Goal: Information Seeking & Learning: Learn about a topic

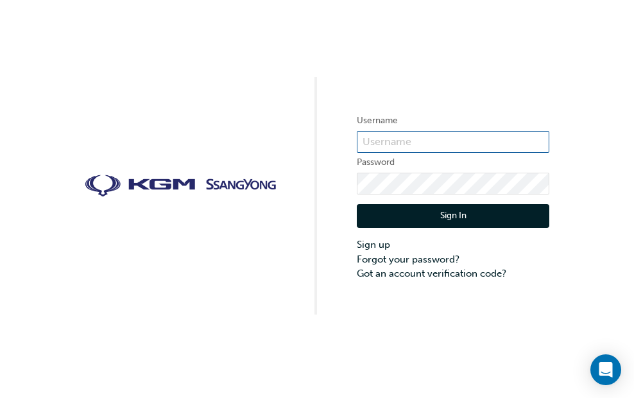
click at [440, 146] on input "text" at bounding box center [453, 142] width 193 height 22
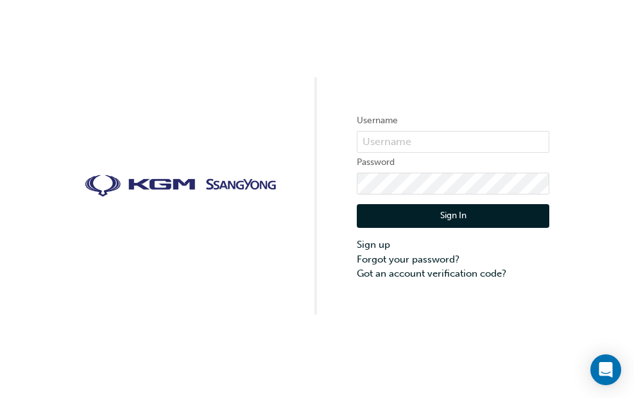
click at [501, 66] on div "Username Password Sign In Sign up Forgot your password? Got an account verifica…" at bounding box center [317, 157] width 634 height 314
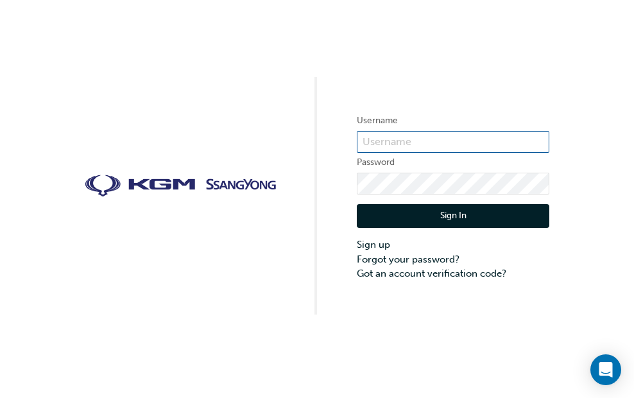
click at [416, 140] on input "text" at bounding box center [453, 142] width 193 height 22
type input "salin.manandhar@jmcg.com.au"
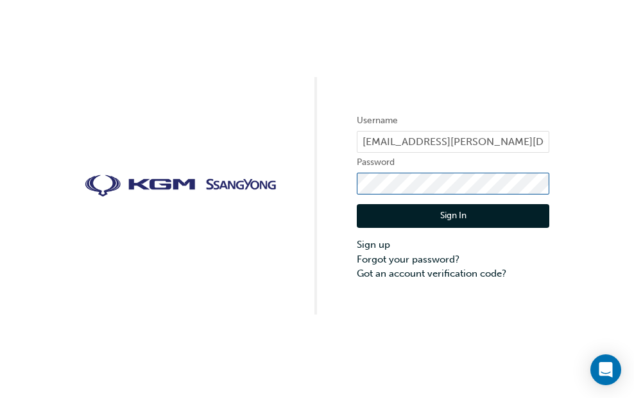
click button "Sign In" at bounding box center [453, 216] width 193 height 24
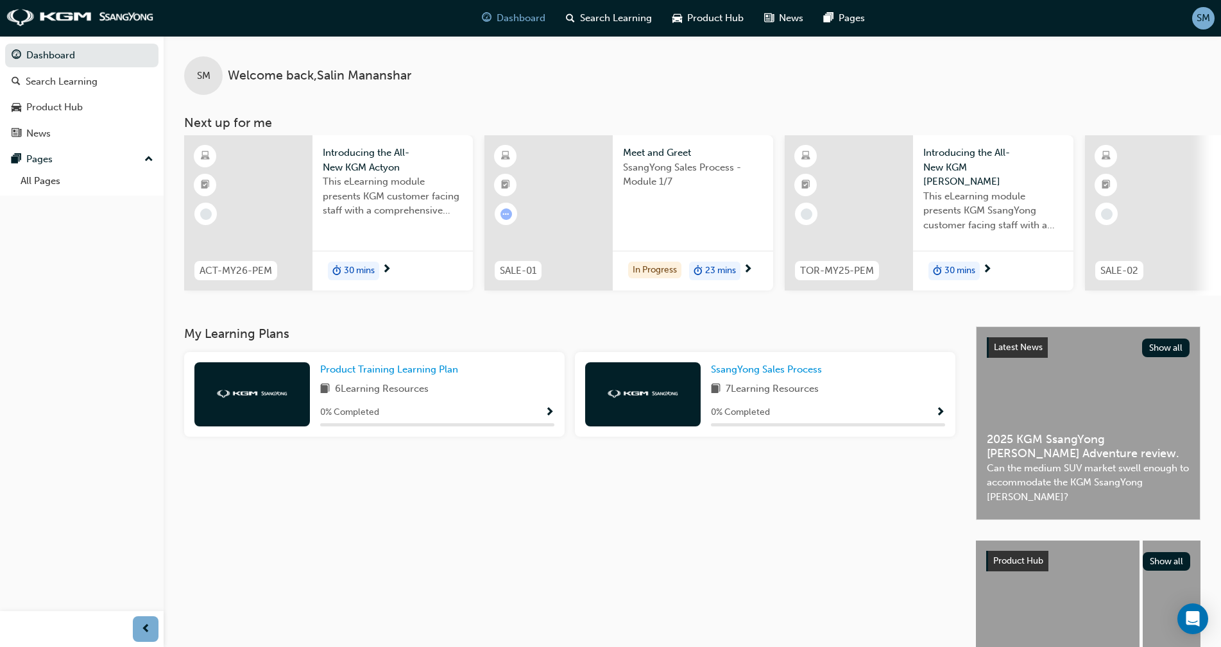
click at [633, 35] on div "Dashboard Search Learning Product Hub News Pages" at bounding box center [674, 18] width 414 height 37
click at [97, 107] on div "Product Hub" at bounding box center [82, 107] width 141 height 16
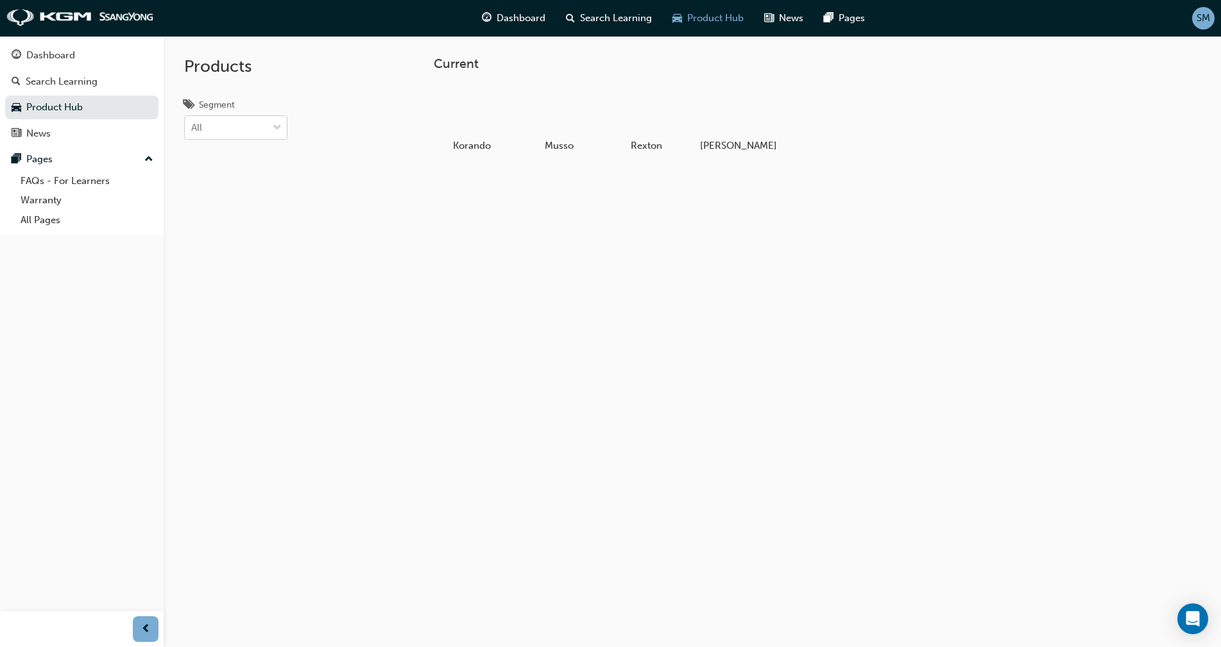
click at [251, 124] on div "All" at bounding box center [226, 128] width 83 height 22
click at [193, 124] on input "Segment All" at bounding box center [191, 127] width 1 height 11
click at [254, 217] on div "SUV" at bounding box center [235, 209] width 103 height 25
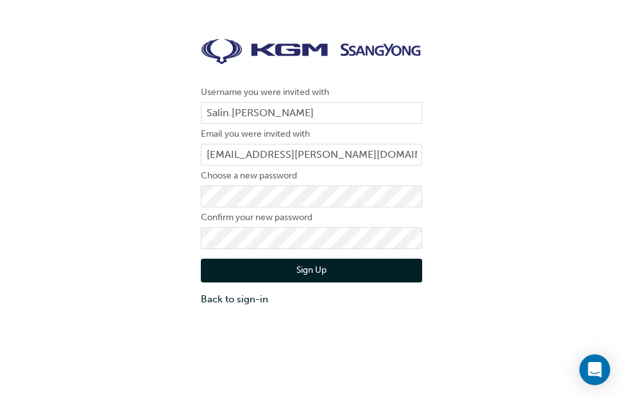
click at [316, 266] on button "Sign Up" at bounding box center [311, 271] width 221 height 24
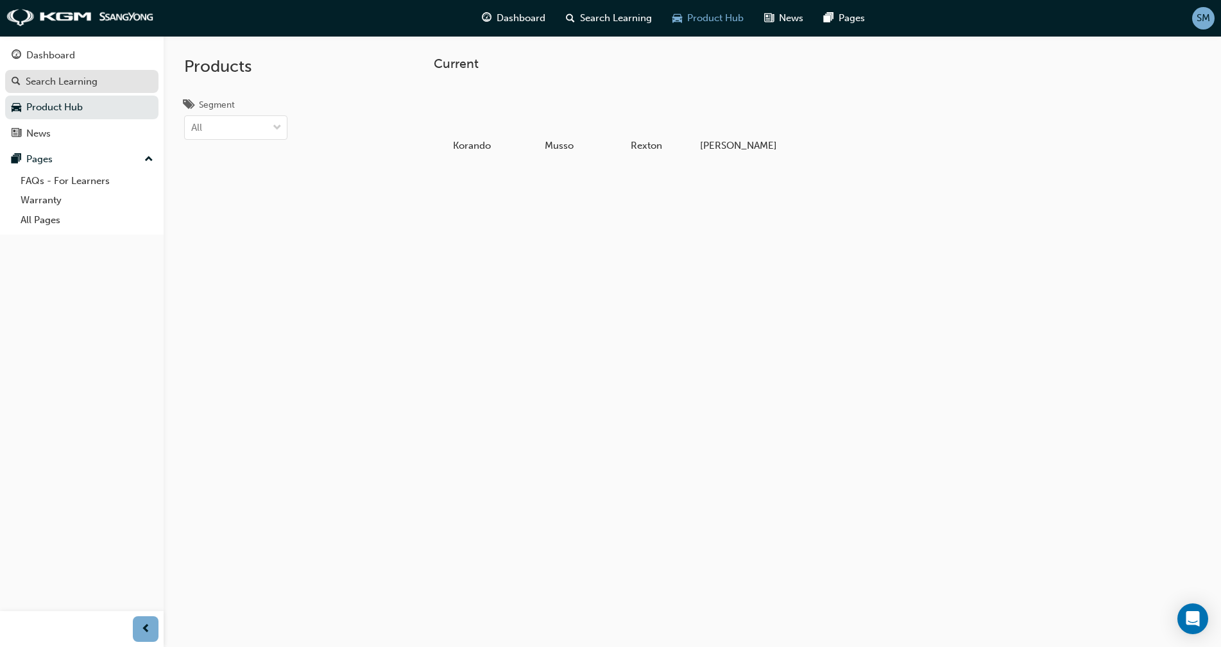
click at [105, 83] on div "Search Learning" at bounding box center [82, 82] width 141 height 16
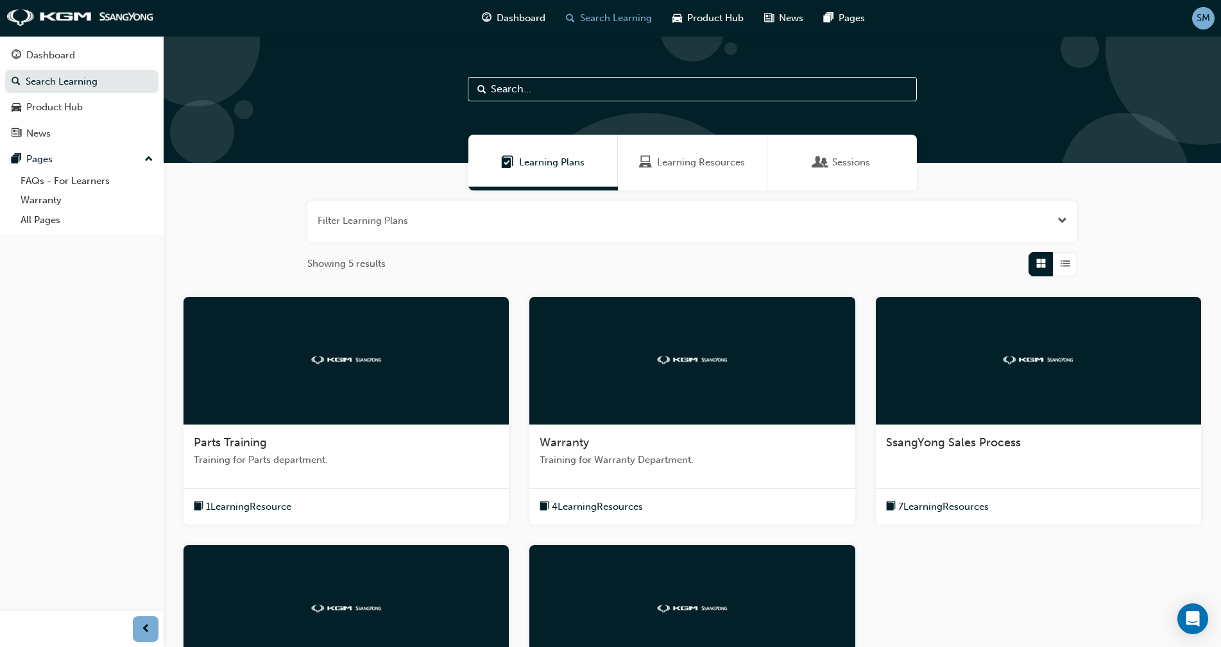
click at [610, 98] on input "text" at bounding box center [692, 89] width 449 height 24
type input "actyon"
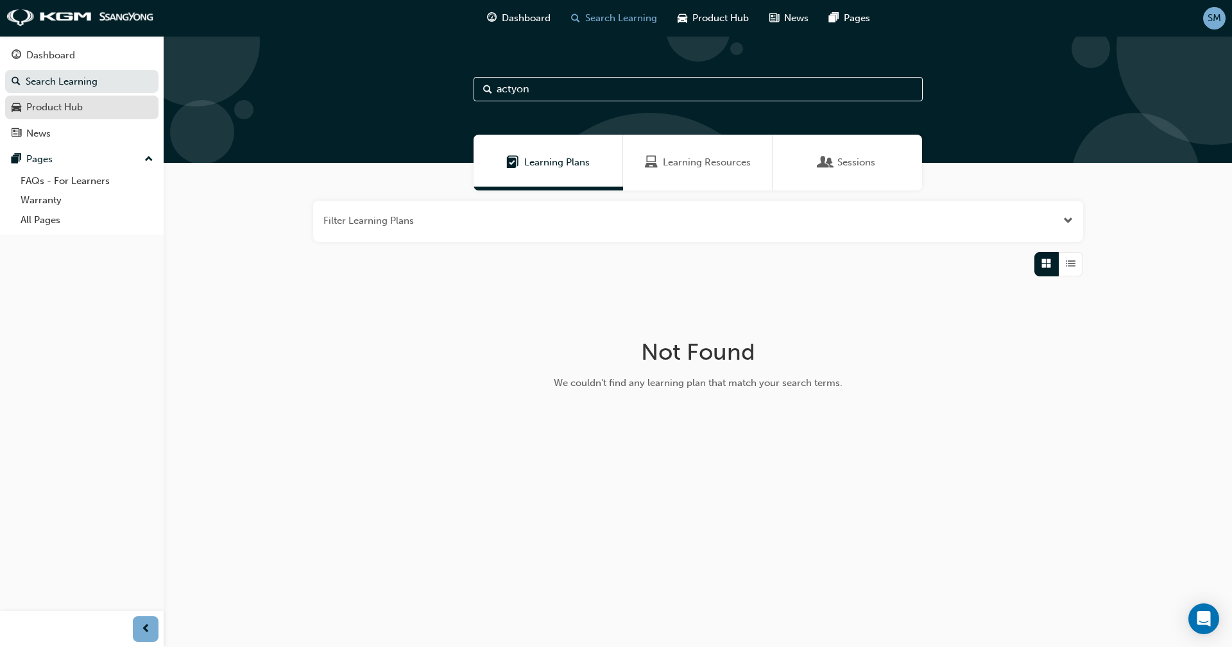
click at [76, 112] on div "Product Hub" at bounding box center [54, 107] width 56 height 15
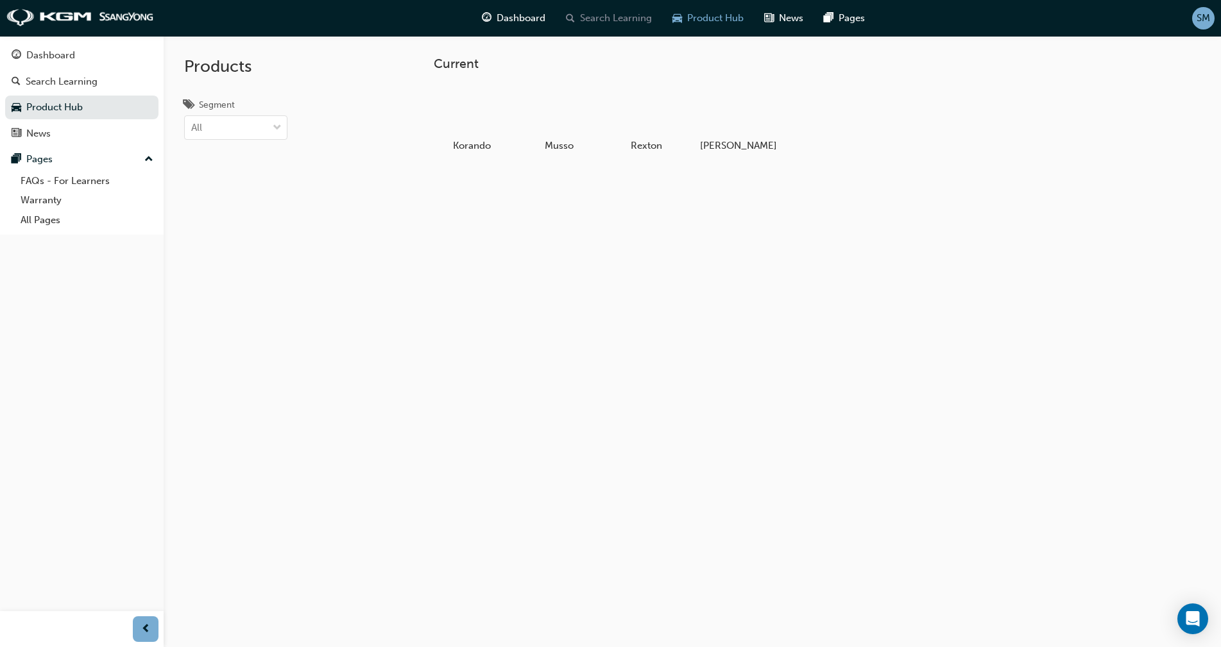
click at [570, 15] on span "search-icon" at bounding box center [570, 18] width 9 height 16
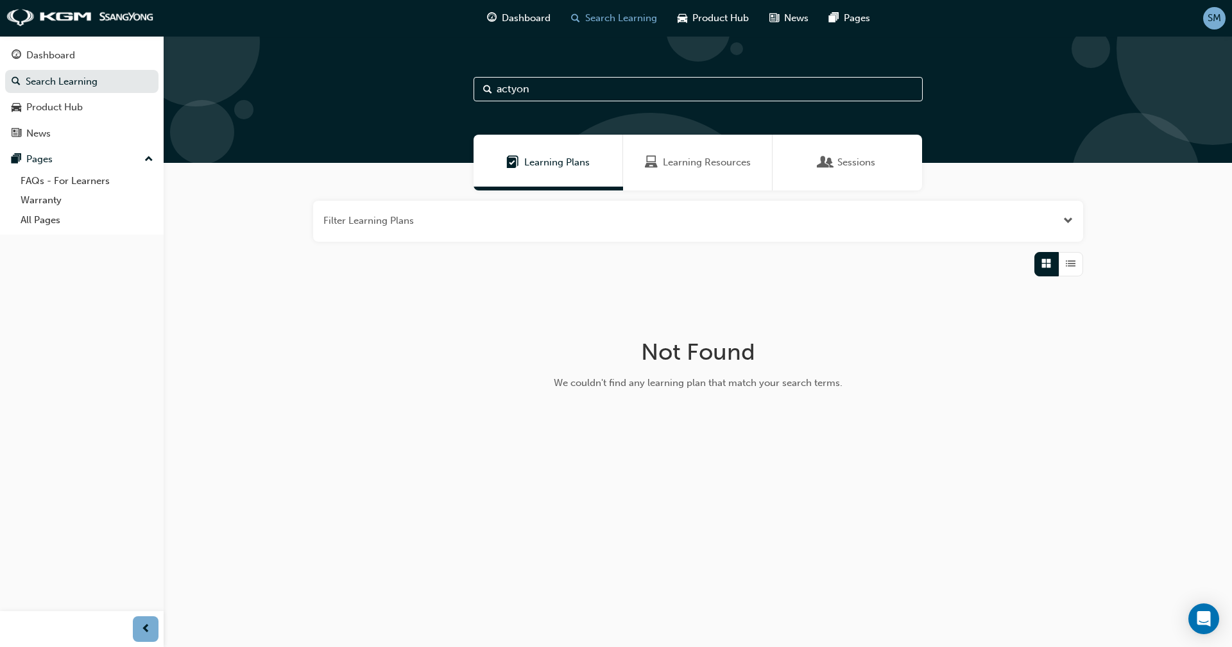
click at [722, 164] on span "Learning Resources" at bounding box center [707, 162] width 88 height 15
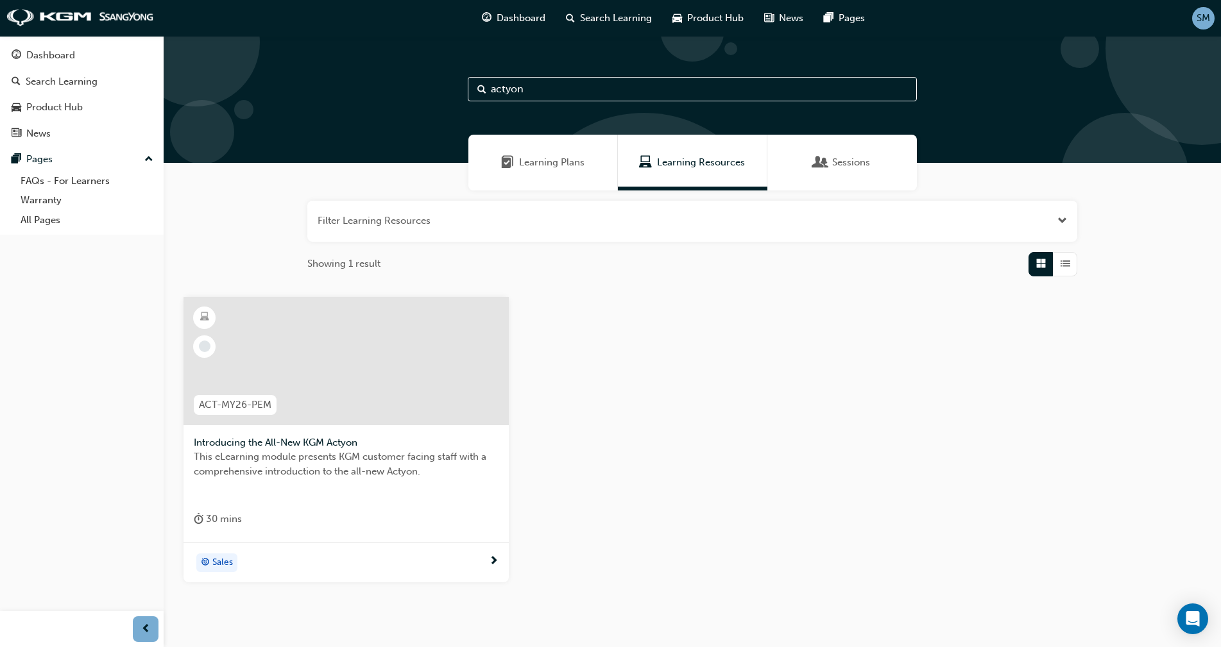
click at [373, 377] on div at bounding box center [346, 361] width 325 height 128
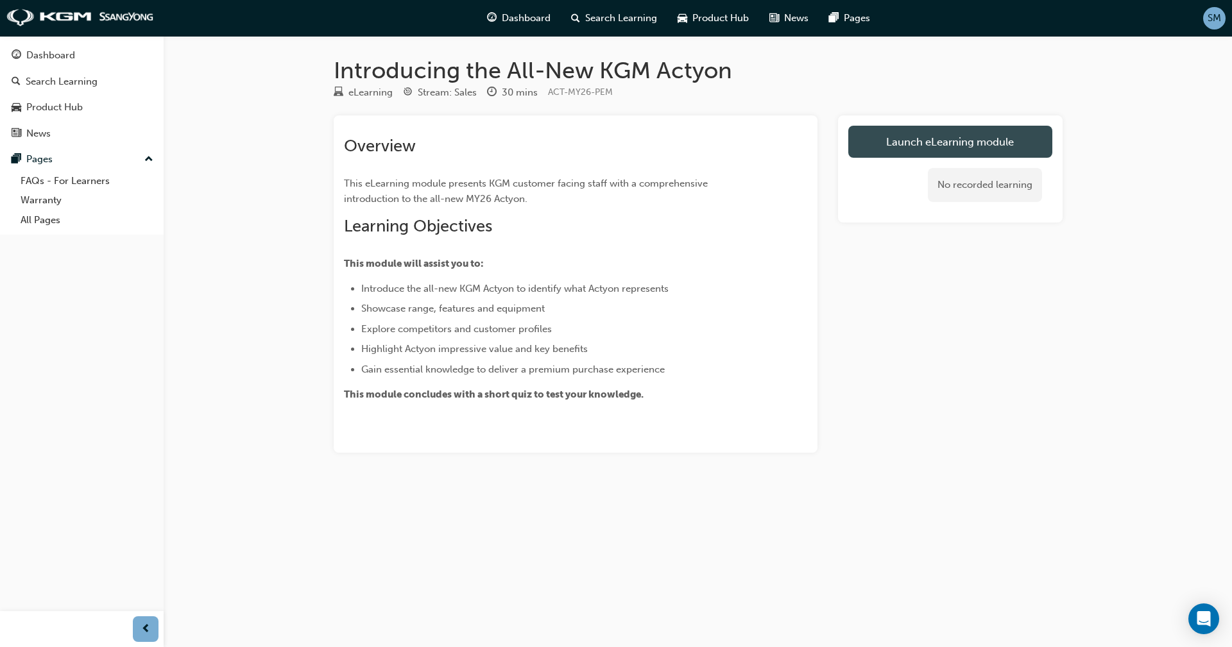
click at [920, 144] on link "Launch eLearning module" at bounding box center [950, 142] width 204 height 32
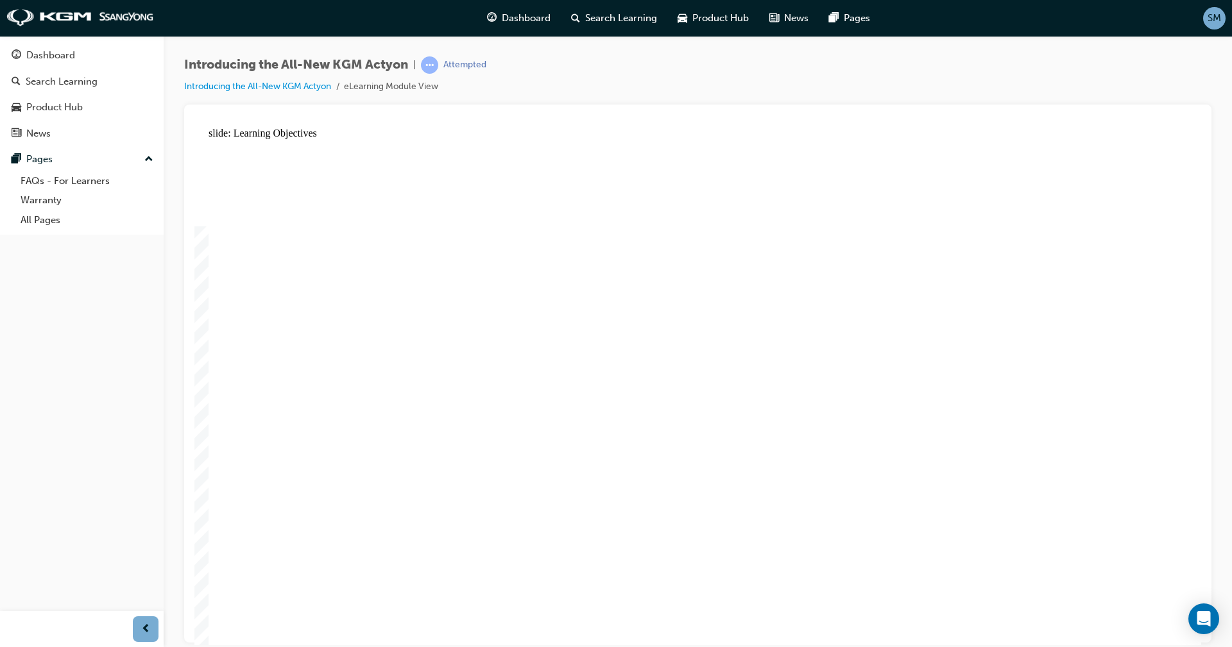
drag, startPoint x: 1158, startPoint y: 182, endPoint x: 1152, endPoint y: 175, distance: 8.7
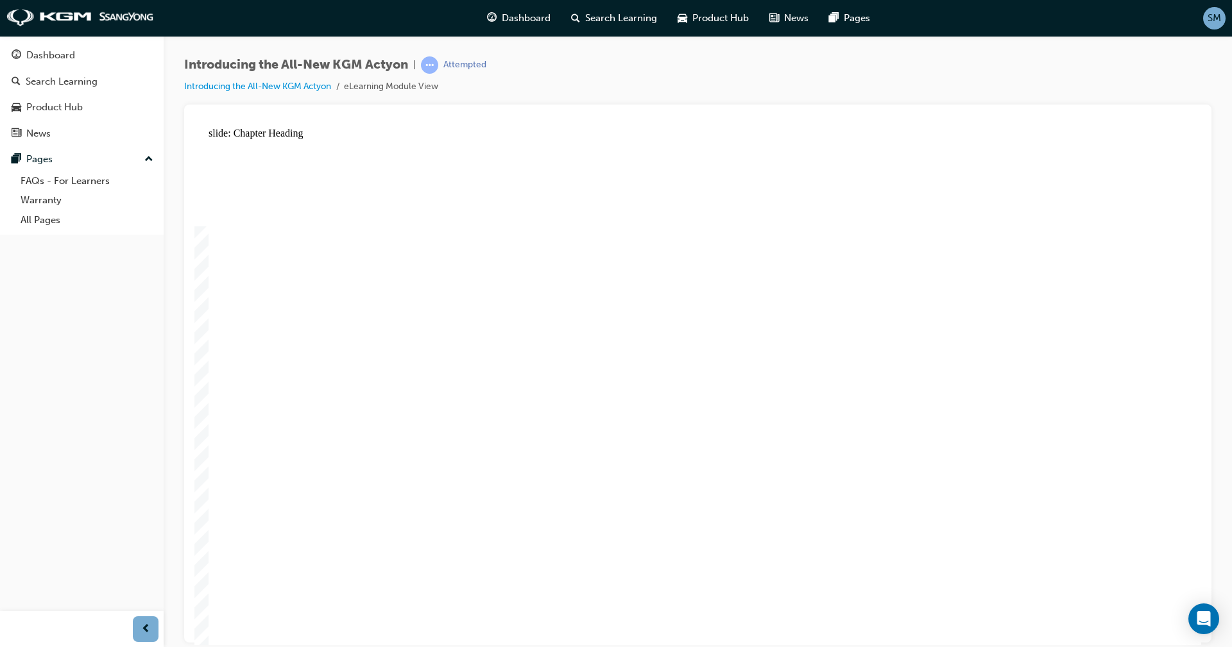
click at [1186, 475] on div "slide: Content Rectangle 1 Oval 1 Line 1 Rectangle 1 close icon 2 KG MOBILITY -…" at bounding box center [697, 386] width 1007 height 518
